Goal: Transaction & Acquisition: Purchase product/service

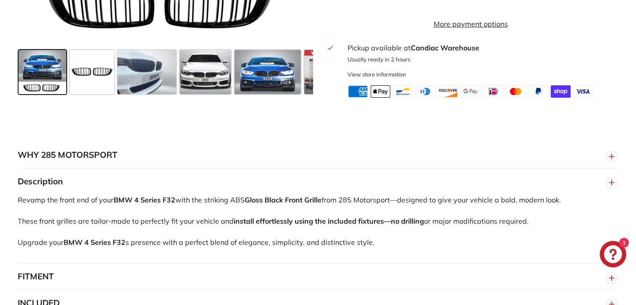
scroll to position [443, 0]
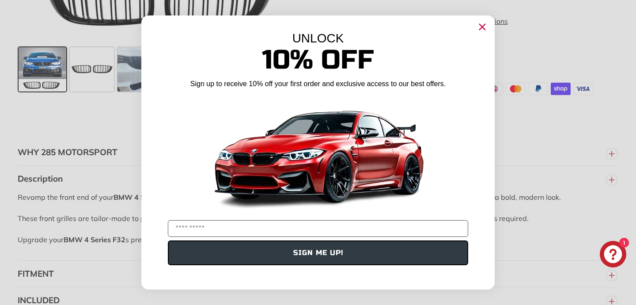
click at [482, 23] on circle "Close dialog" at bounding box center [481, 26] width 13 height 13
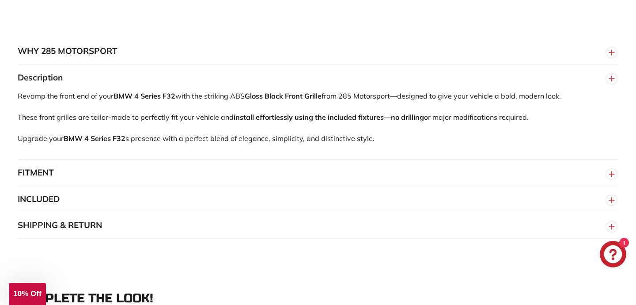
scroll to position [555, 0]
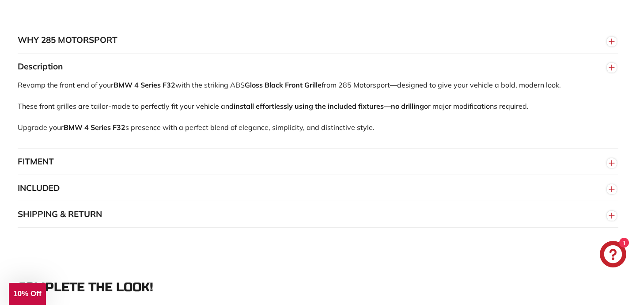
click at [294, 170] on button "FITMENT" at bounding box center [318, 161] width 600 height 26
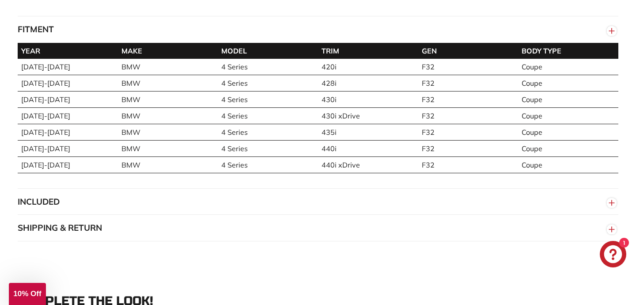
scroll to position [693, 0]
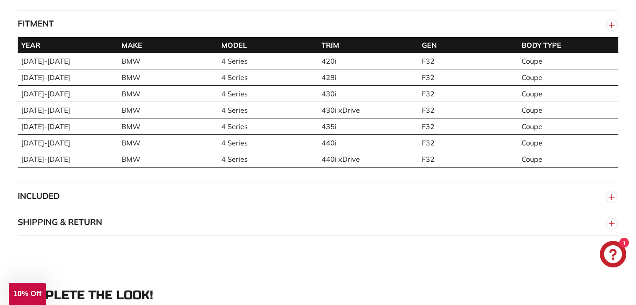
click at [118, 200] on button "INCLUDED" at bounding box center [318, 196] width 600 height 26
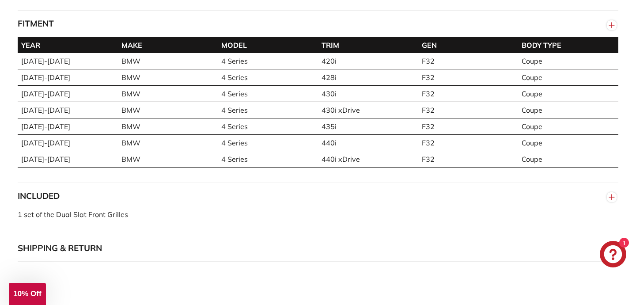
click at [117, 201] on button "INCLUDED" at bounding box center [318, 196] width 600 height 26
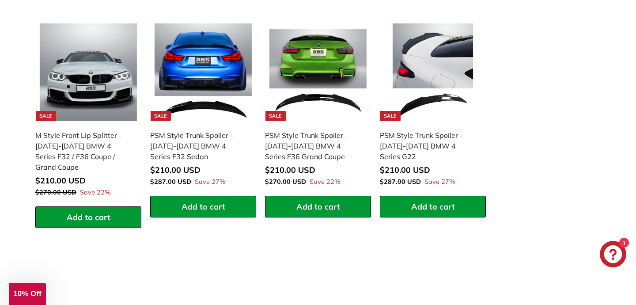
scroll to position [993, 0]
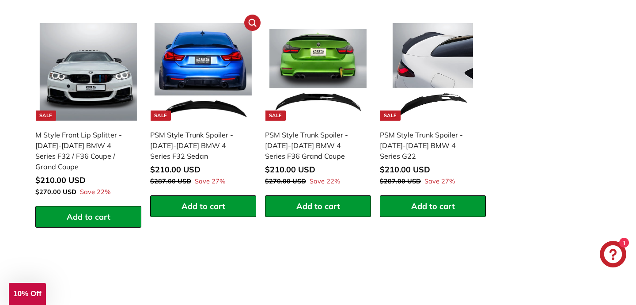
click at [206, 151] on div "PSM Style Trunk Spoiler - [DATE]-[DATE] BMW 4 Series F32 Sedan" at bounding box center [198, 145] width 97 height 32
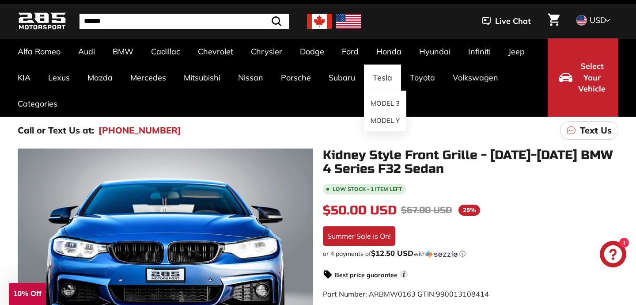
scroll to position [30, 0]
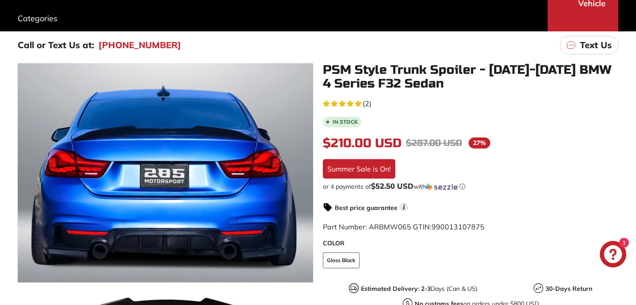
scroll to position [190, 0]
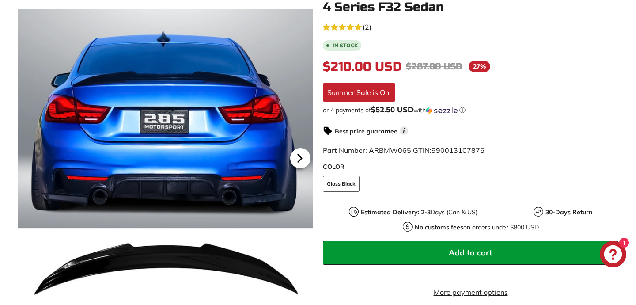
click at [302, 157] on icon at bounding box center [300, 158] width 20 height 20
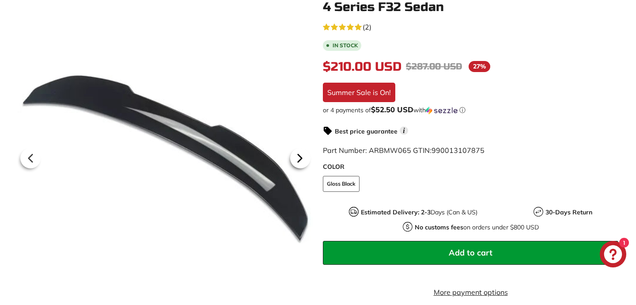
click at [302, 157] on icon at bounding box center [300, 158] width 20 height 20
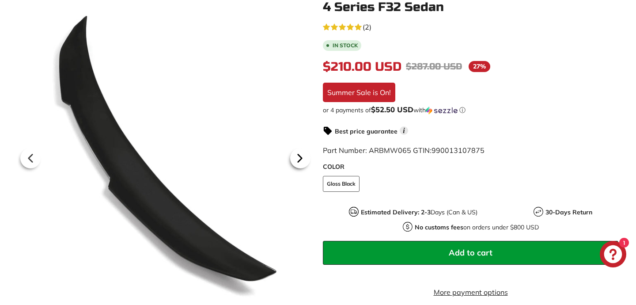
click at [302, 157] on icon at bounding box center [300, 158] width 20 height 20
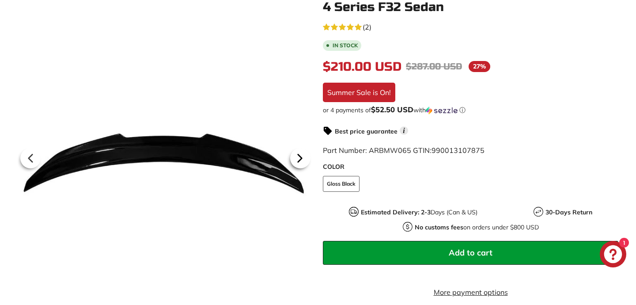
click at [302, 157] on icon at bounding box center [300, 158] width 20 height 20
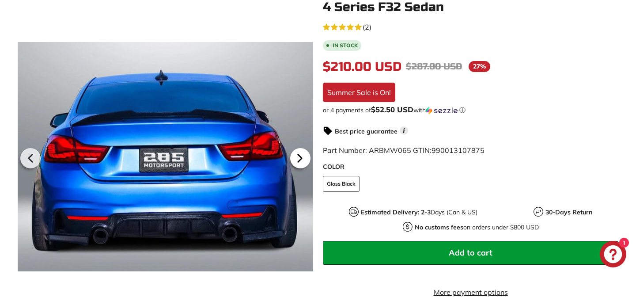
click at [302, 157] on icon at bounding box center [300, 158] width 20 height 20
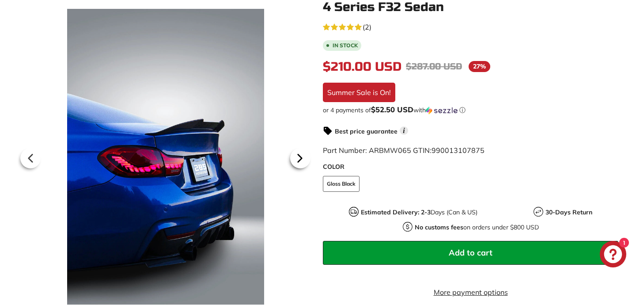
scroll to position [0, 86]
click at [302, 157] on icon at bounding box center [300, 158] width 20 height 20
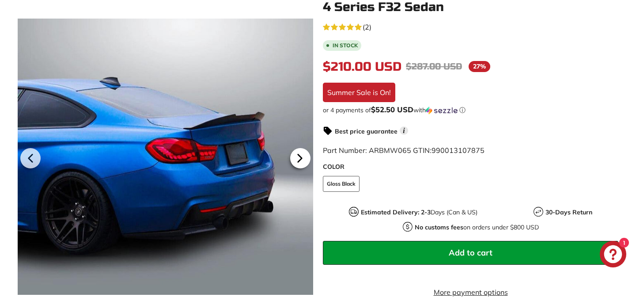
click at [302, 157] on icon at bounding box center [300, 158] width 20 height 20
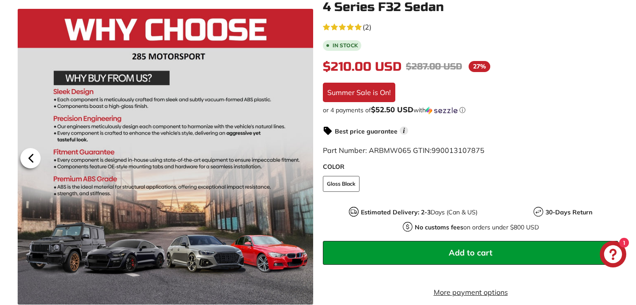
click at [31, 153] on icon at bounding box center [31, 158] width 20 height 20
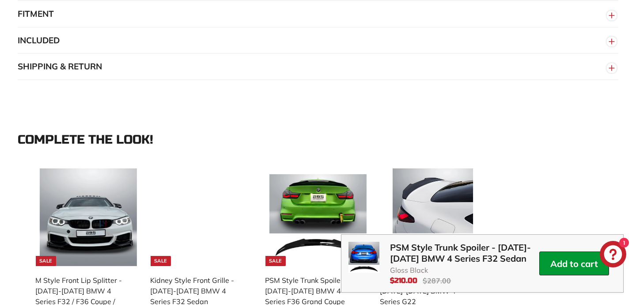
scroll to position [767, 0]
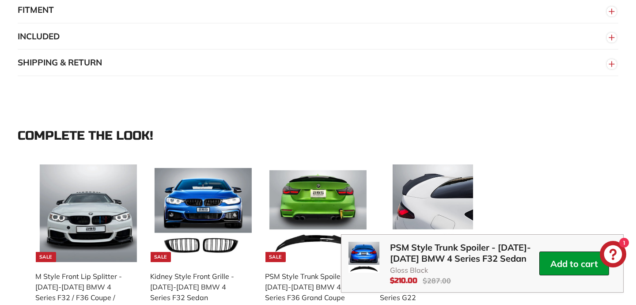
click at [78, 15] on button "FITMENT" at bounding box center [318, 10] width 600 height 26
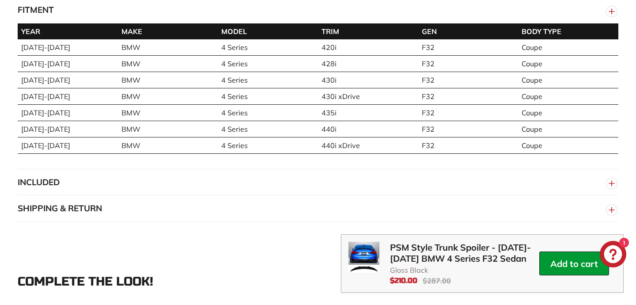
click at [220, 121] on td "4 Series" at bounding box center [268, 112] width 100 height 16
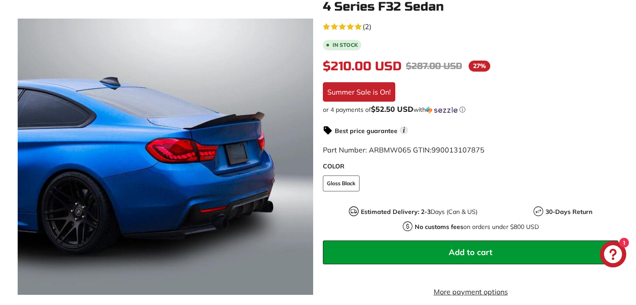
scroll to position [0, 0]
